Goal: Navigation & Orientation: Find specific page/section

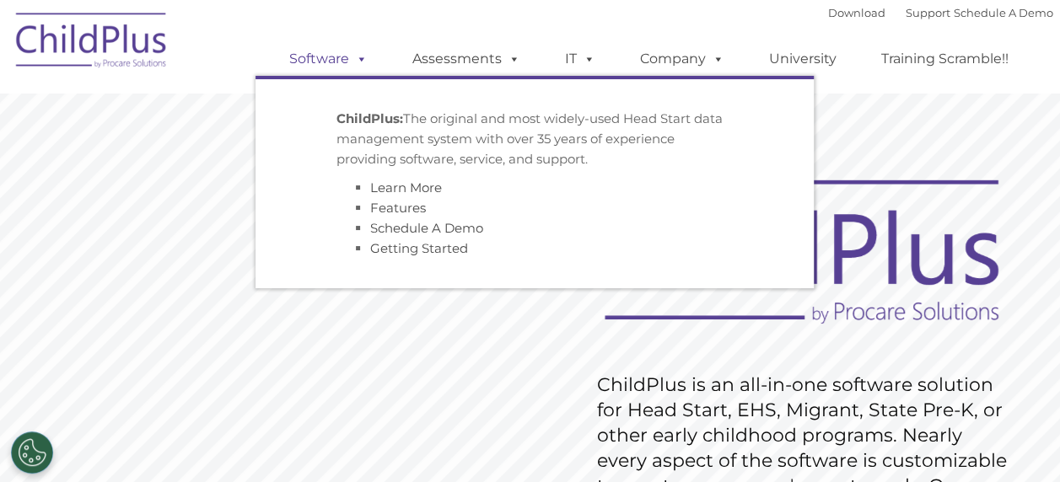
click at [356, 56] on span at bounding box center [358, 59] width 19 height 16
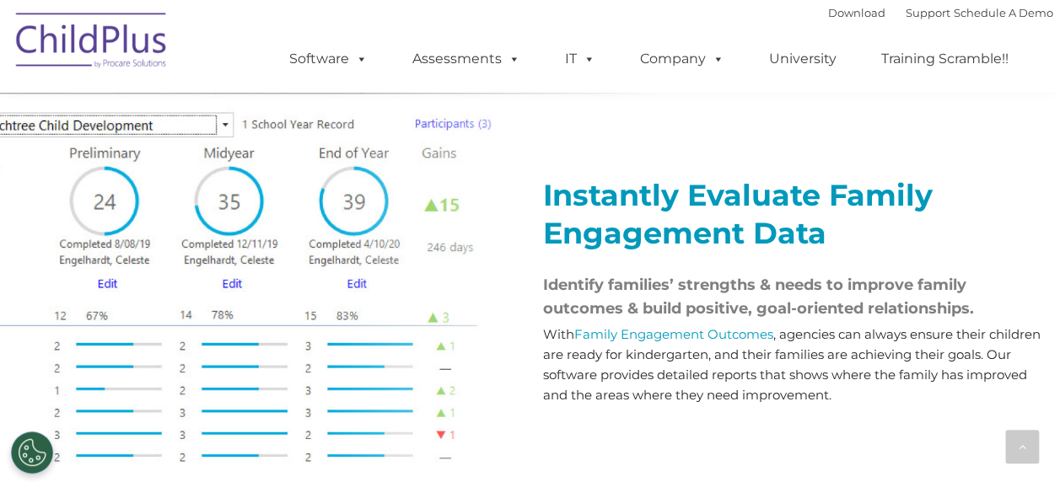
scroll to position [2441, 0]
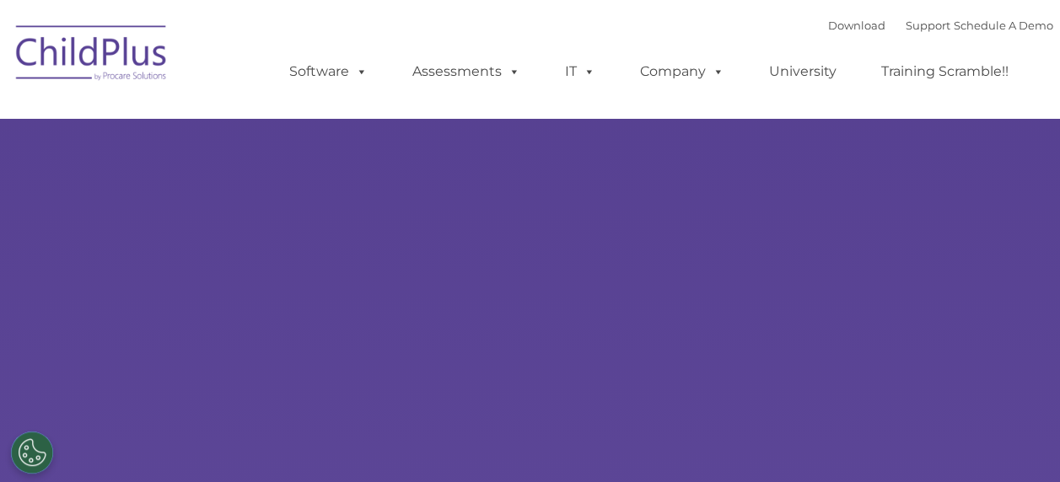
type input ""
select select "MEDIUM"
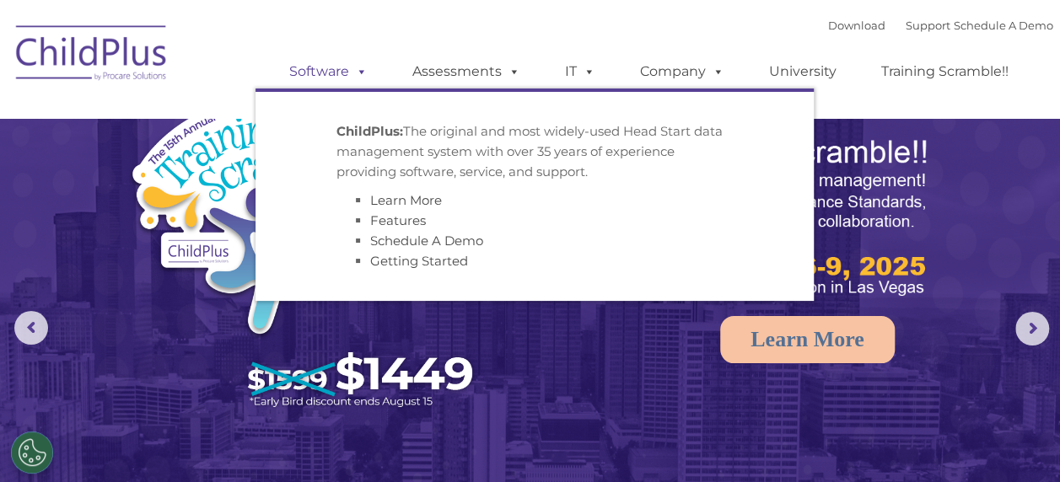
click at [363, 78] on span at bounding box center [358, 71] width 19 height 16
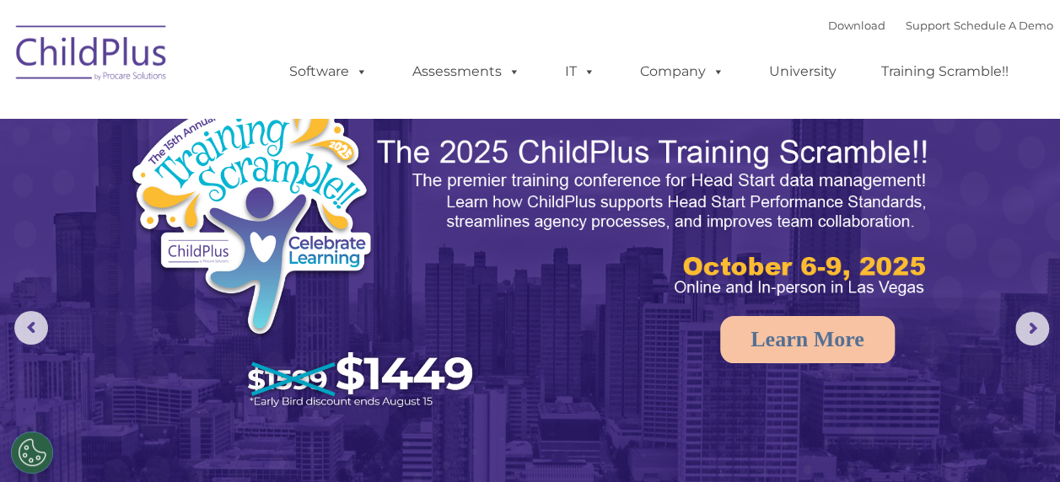
click at [127, 45] on img at bounding box center [92, 55] width 169 height 84
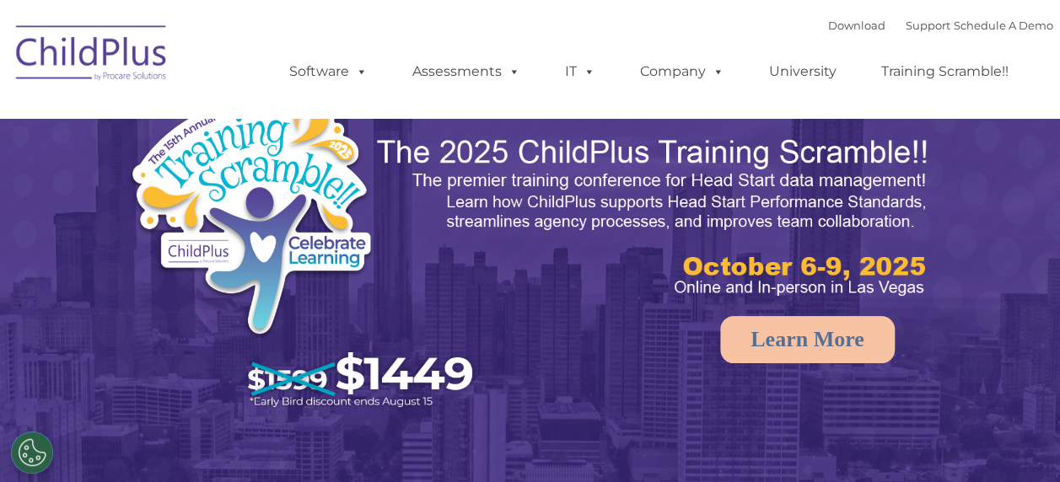
select select "MEDIUM"
